Goal: Task Accomplishment & Management: Use online tool/utility

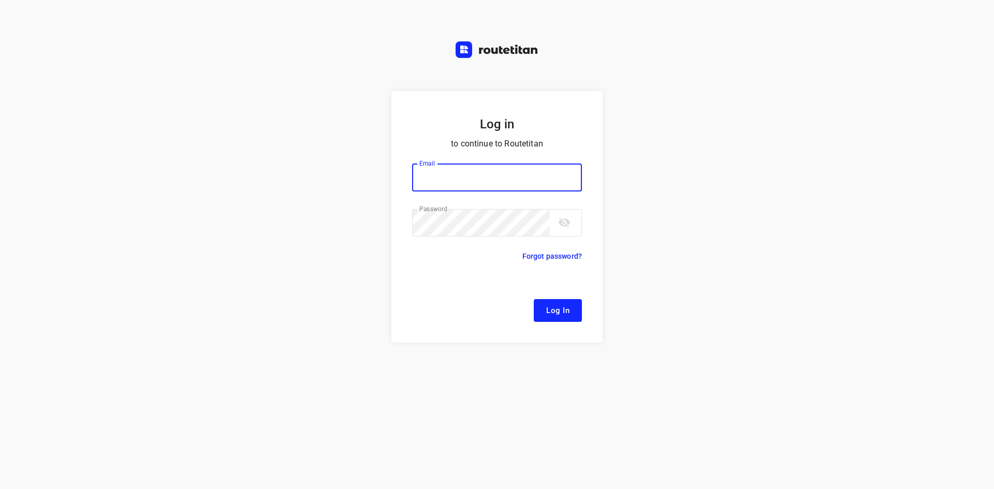
type input "[EMAIL_ADDRESS][DOMAIN_NAME]"
click at [559, 304] on span "Log In" at bounding box center [557, 310] width 23 height 13
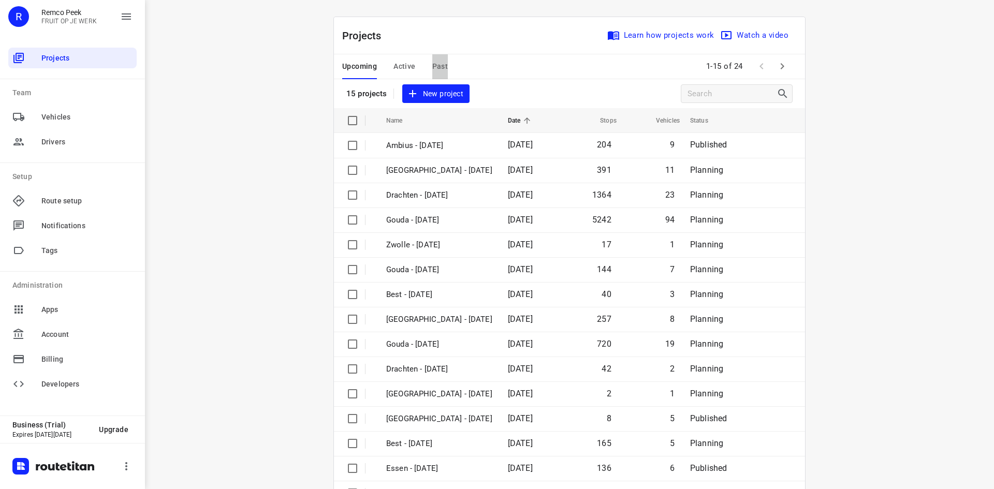
click at [432, 67] on span "Past" at bounding box center [440, 66] width 16 height 13
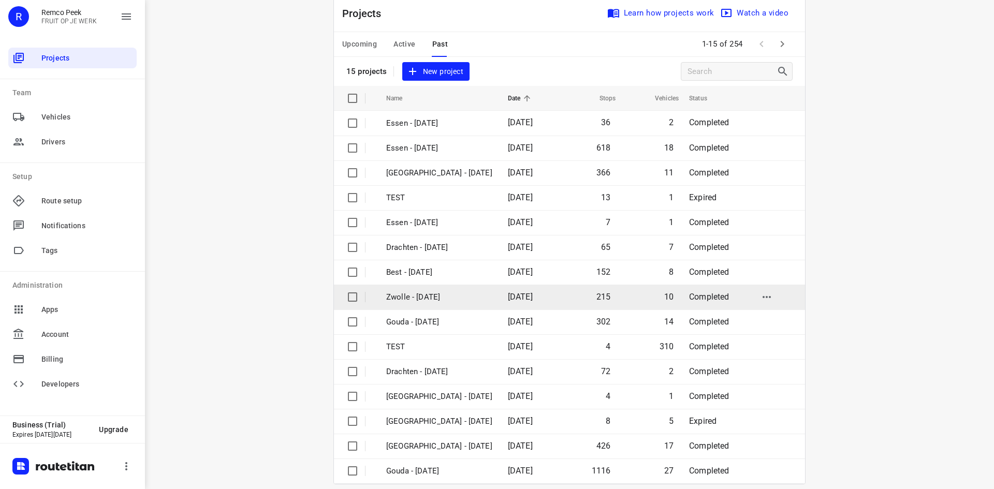
scroll to position [34, 0]
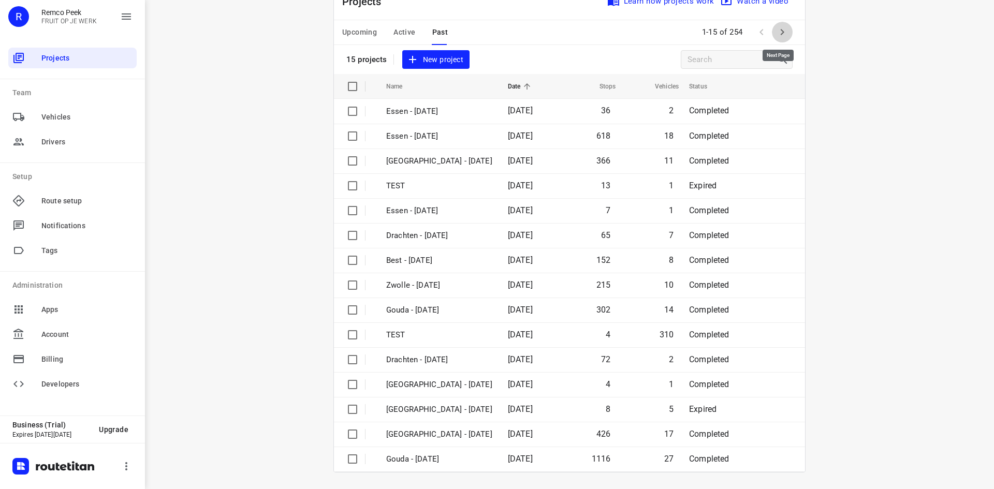
click at [782, 32] on icon "button" at bounding box center [782, 32] width 12 height 12
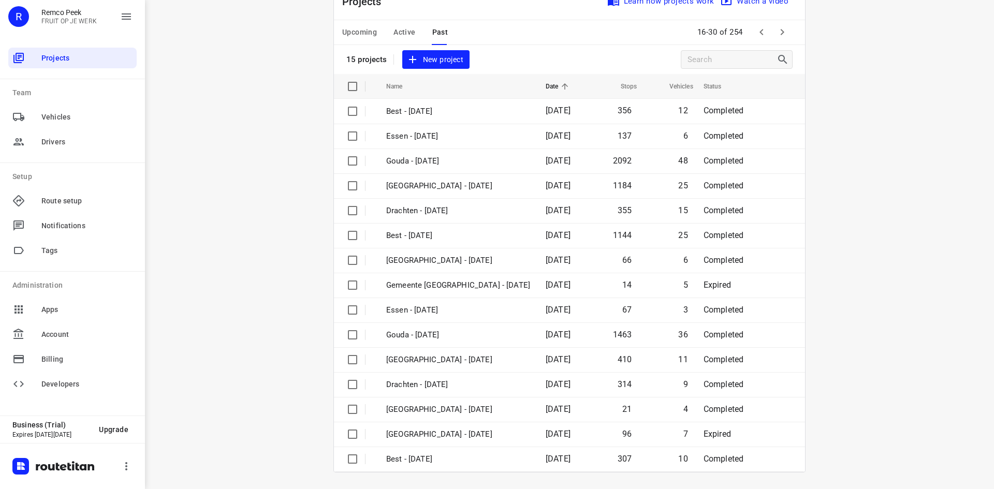
click at [762, 32] on icon "button" at bounding box center [761, 32] width 12 height 12
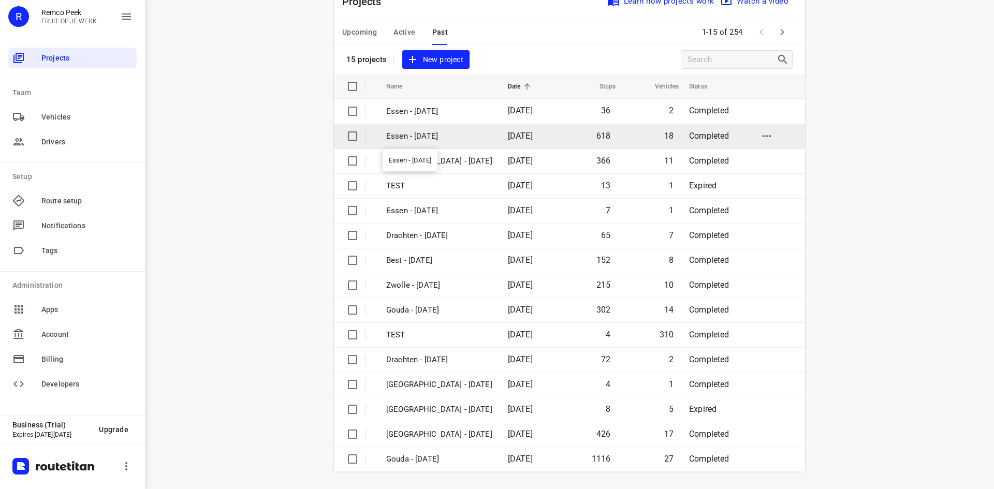
click at [453, 138] on p "Essen - [DATE]" at bounding box center [439, 136] width 106 height 12
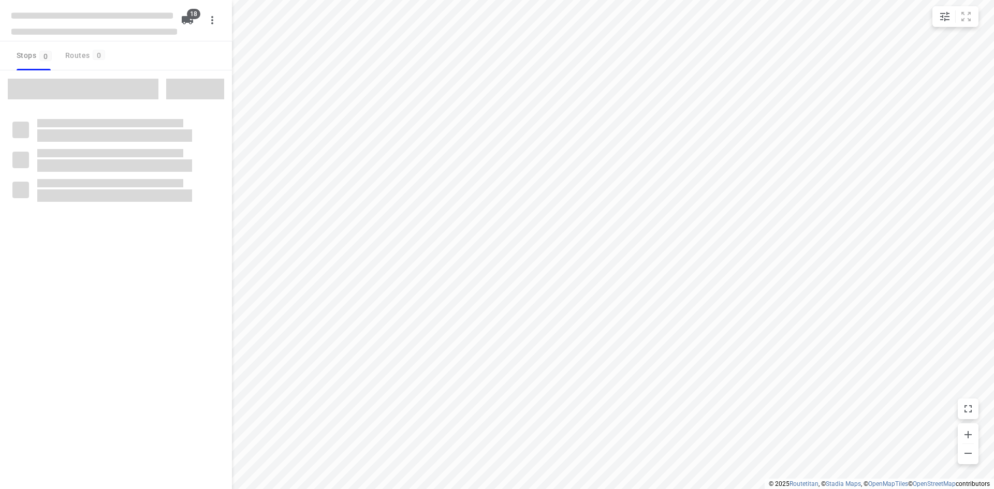
checkbox input "true"
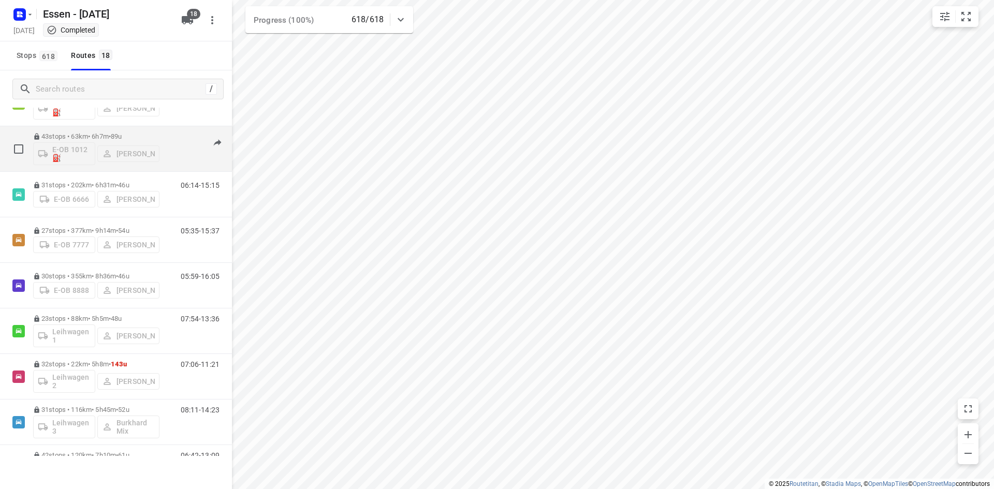
scroll to position [155, 0]
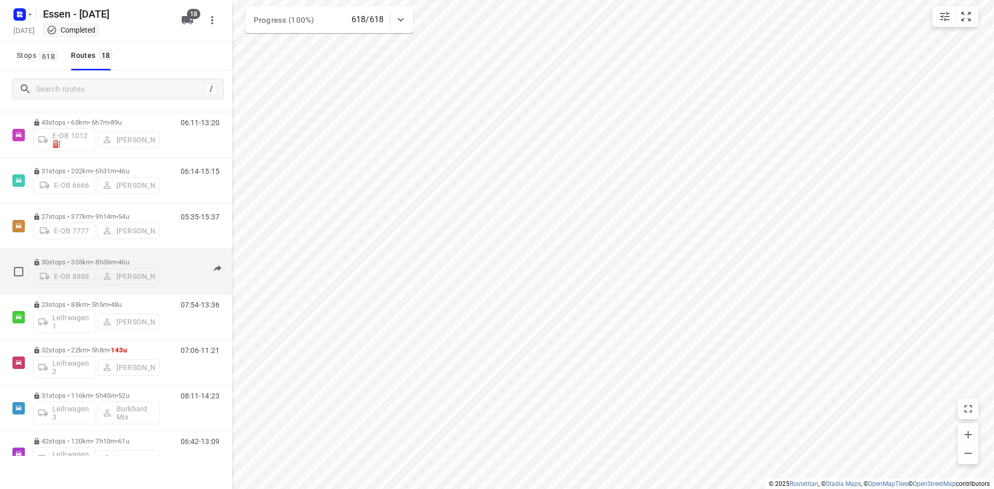
click at [82, 289] on div "30 stops • 355km • 8h36m • 46u E-OB 8888 [PERSON_NAME]" at bounding box center [96, 271] width 126 height 37
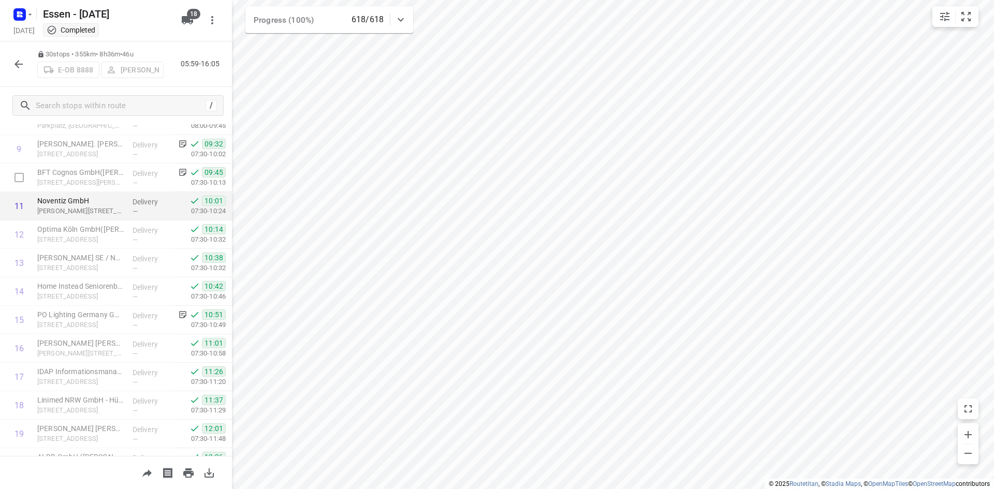
scroll to position [217, 0]
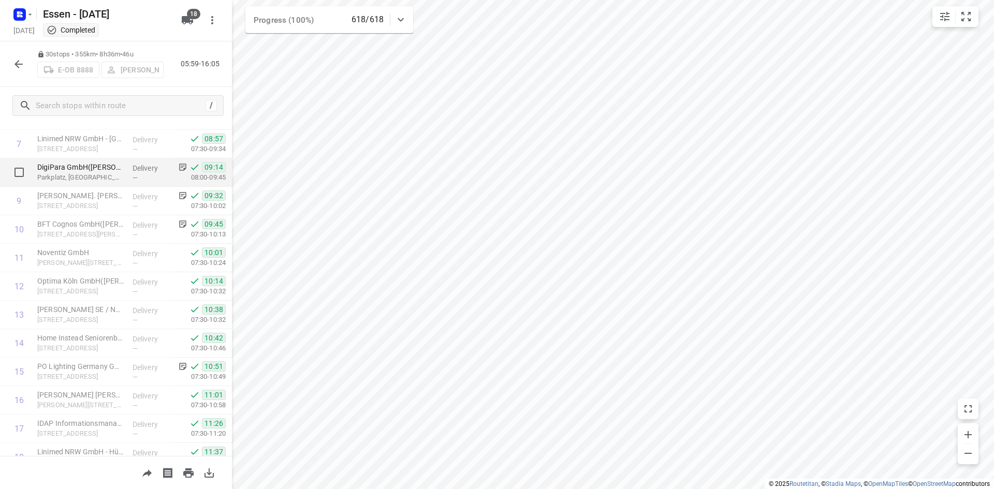
click at [77, 173] on p "Parkplatz, [GEOGRAPHIC_DATA]" at bounding box center [80, 177] width 87 height 10
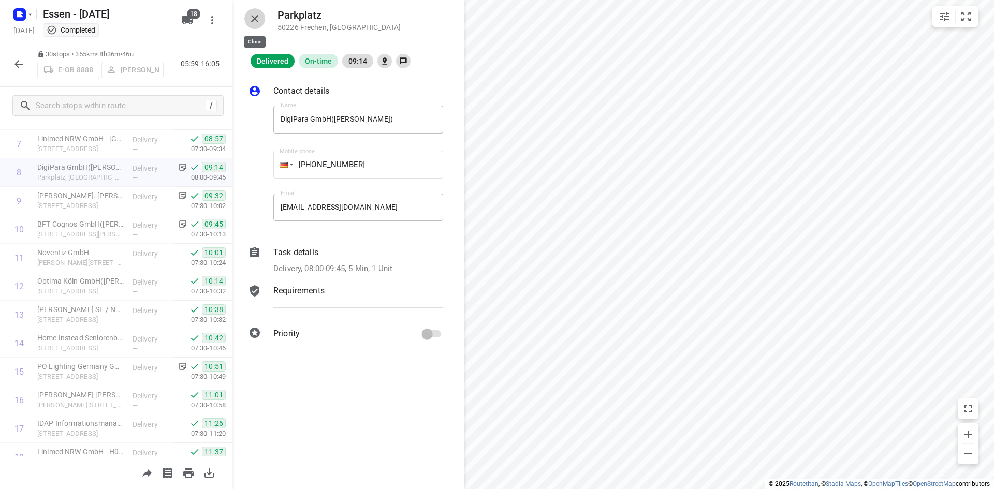
click at [251, 21] on icon "button" at bounding box center [254, 18] width 7 height 7
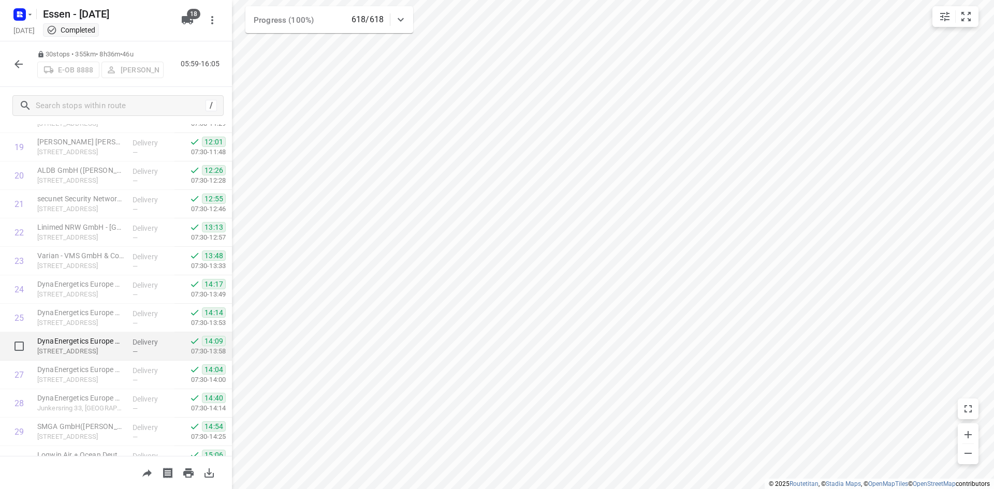
scroll to position [602, 0]
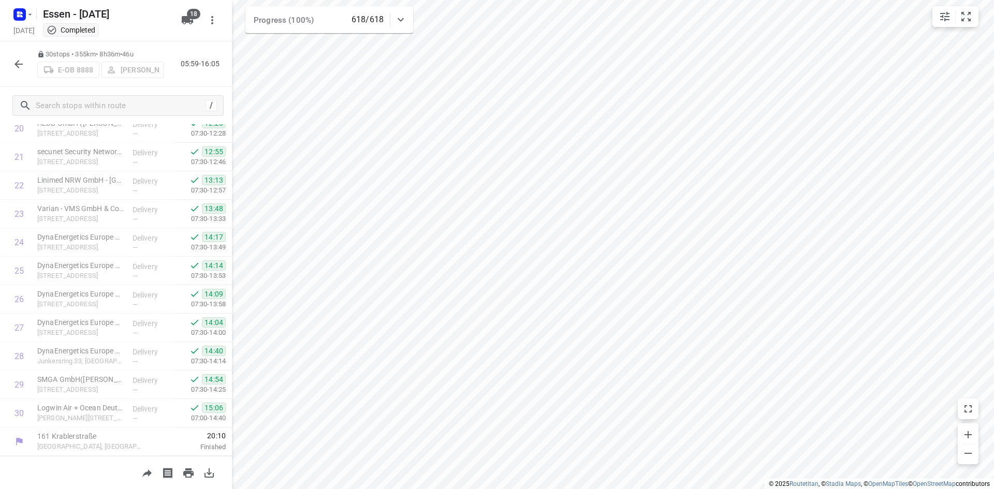
click at [284, 488] on html "i © 2025 Routetitan , © Stadia Maps , © OpenMapTiles © OpenStreetMap contributo…" at bounding box center [497, 244] width 994 height 489
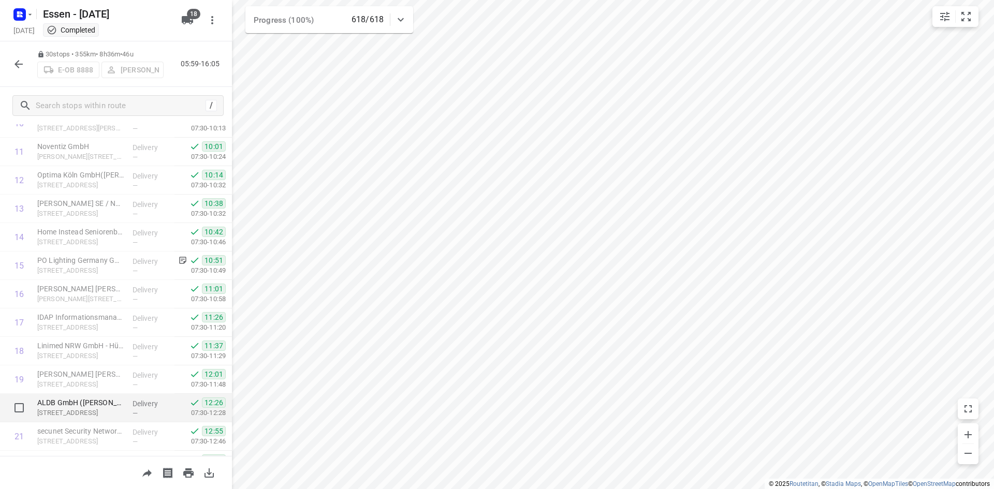
scroll to position [362, 0]
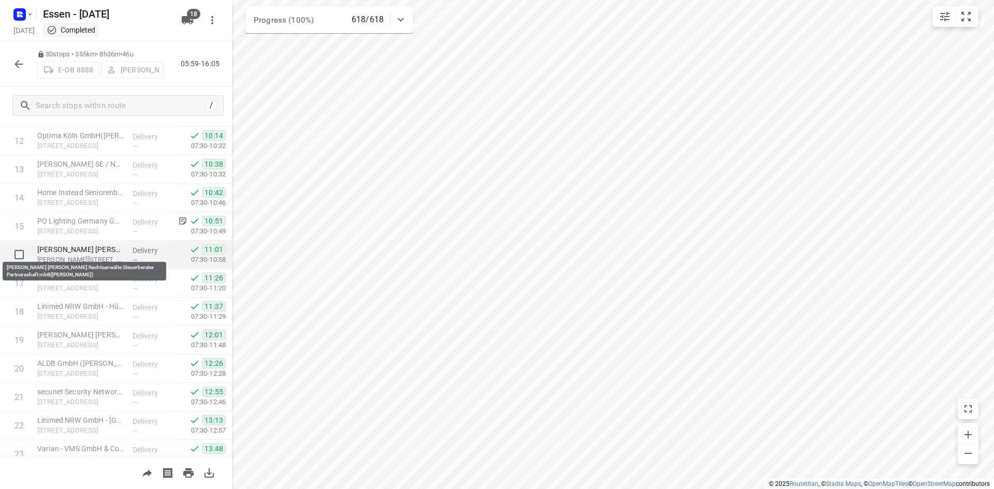
click at [86, 245] on p "[PERSON_NAME] [PERSON_NAME] Rechtsanwälte Steuerberater Partnerschaft mbB([PERS…" at bounding box center [80, 249] width 87 height 10
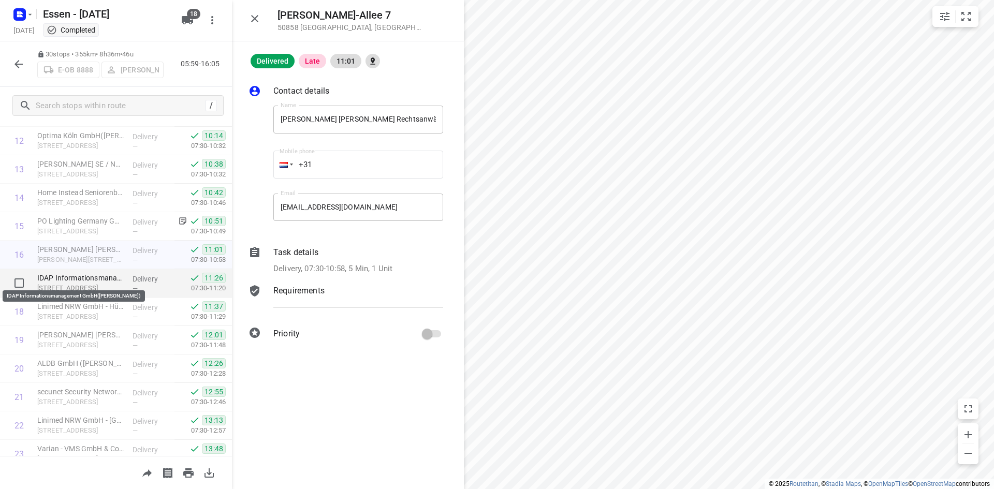
click at [66, 274] on p "IDAP Informationsmanagement GmbH([PERSON_NAME])" at bounding box center [80, 278] width 87 height 10
click at [69, 280] on p "IDAP Informationsmanagement GmbH([PERSON_NAME])" at bounding box center [80, 278] width 87 height 10
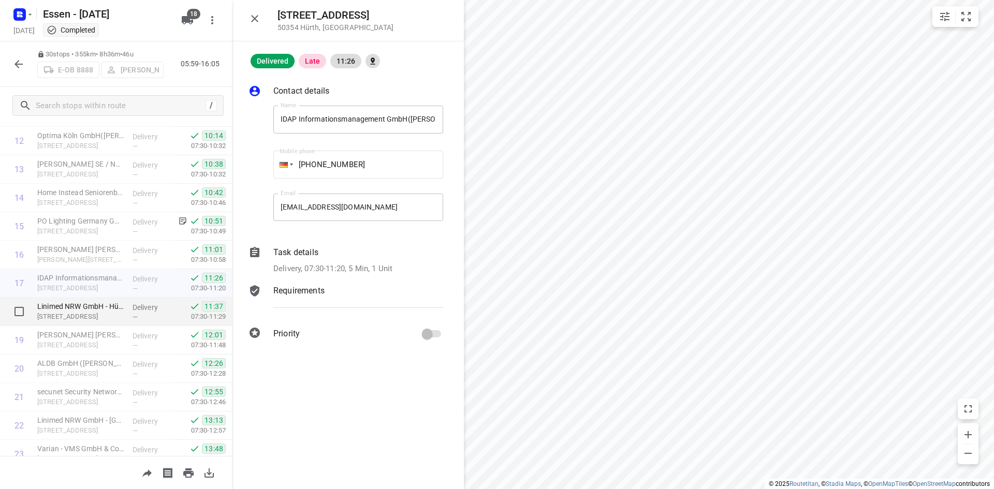
click at [83, 313] on p "[STREET_ADDRESS]" at bounding box center [80, 317] width 87 height 10
click at [60, 314] on p "[STREET_ADDRESS]" at bounding box center [80, 317] width 87 height 10
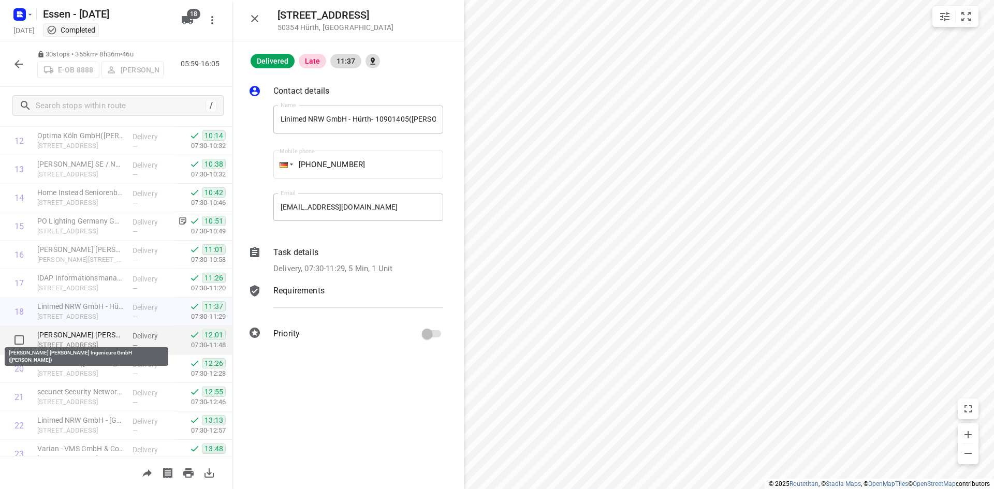
click at [63, 333] on p "[PERSON_NAME] [PERSON_NAME] Ingenieure GmbH ([PERSON_NAME])" at bounding box center [80, 335] width 87 height 10
click at [96, 338] on p "[PERSON_NAME] [PERSON_NAME] Ingenieure GmbH ([PERSON_NAME])" at bounding box center [80, 335] width 87 height 10
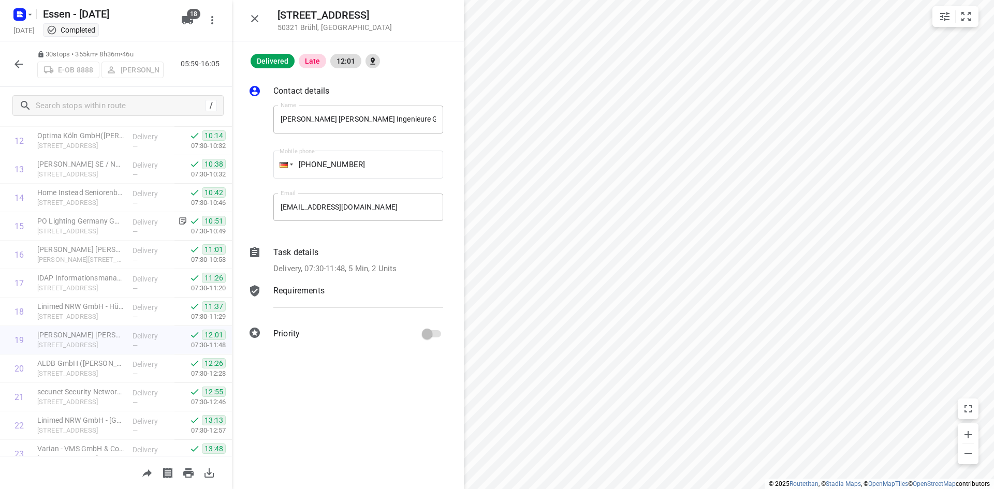
drag, startPoint x: 362, startPoint y: 13, endPoint x: 297, endPoint y: 11, distance: 64.7
click at [275, 16] on div "[STREET_ADDRESS]" at bounding box center [348, 20] width 232 height 41
copy h5 "[STREET_ADDRESS]"
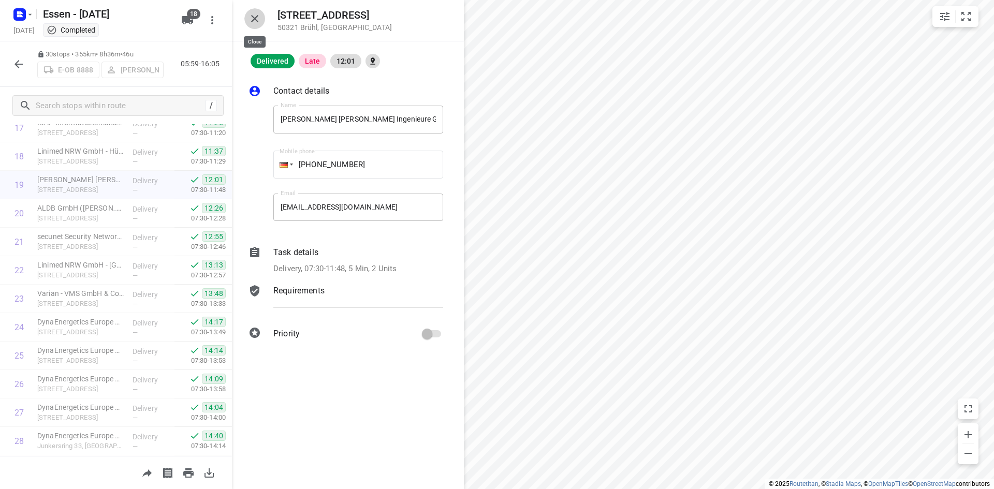
click at [257, 18] on icon "button" at bounding box center [254, 18] width 12 height 12
